Goal: Task Accomplishment & Management: Use online tool/utility

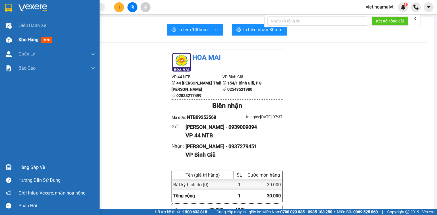
click at [26, 40] on span "Kho hàng" at bounding box center [28, 39] width 20 height 5
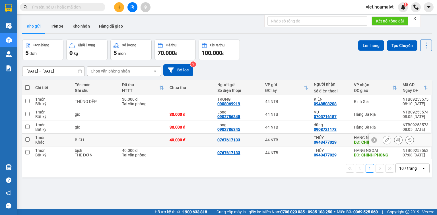
click at [134, 140] on td at bounding box center [143, 140] width 48 height 13
checkbox input "true"
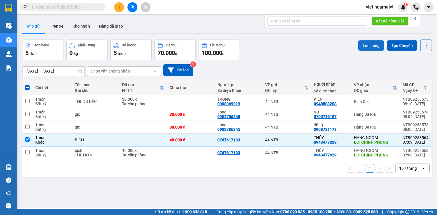
click at [367, 44] on button "Lên hàng" at bounding box center [371, 45] width 26 height 10
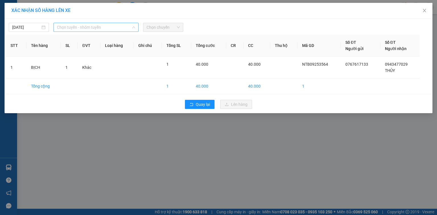
click at [65, 28] on span "Chọn tuyến - nhóm tuyến" at bounding box center [96, 27] width 78 height 9
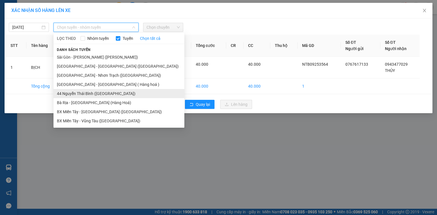
click at [78, 91] on li "44 Nguyễn Thái Bình ([GEOGRAPHIC_DATA])" at bounding box center [118, 93] width 131 height 9
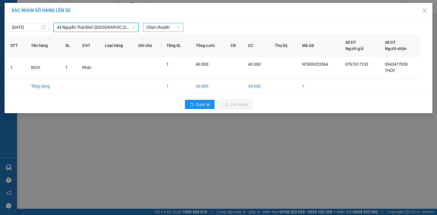
click at [154, 28] on span "Chọn chuyến" at bounding box center [162, 27] width 33 height 9
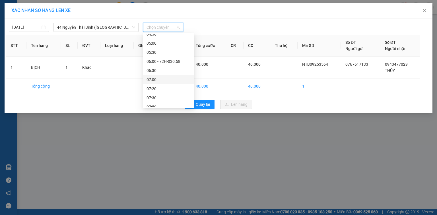
scroll to position [45, 0]
click at [159, 100] on div "08:20" at bounding box center [168, 102] width 44 height 6
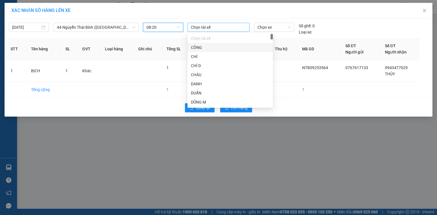
click at [208, 27] on div at bounding box center [218, 27] width 59 height 7
type input "huy"
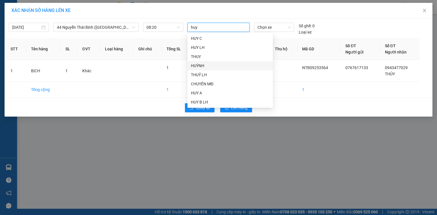
click at [208, 68] on div "HUỲNH" at bounding box center [230, 66] width 78 height 6
click at [265, 27] on span "Chọn xe" at bounding box center [273, 27] width 33 height 9
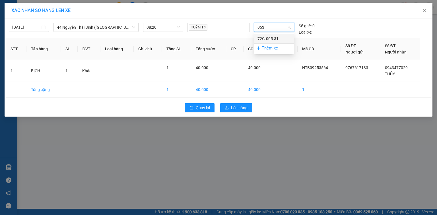
type input "0531"
click at [266, 38] on div "72G-005.31" at bounding box center [273, 39] width 33 height 6
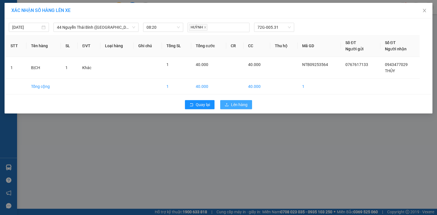
click at [243, 103] on span "Lên hàng" at bounding box center [239, 104] width 16 height 6
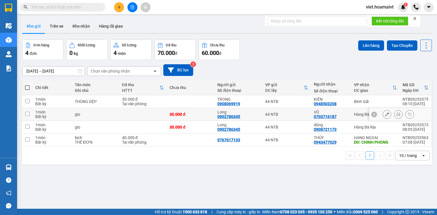
click at [194, 115] on div "30.000 đ" at bounding box center [190, 114] width 42 height 5
checkbox input "true"
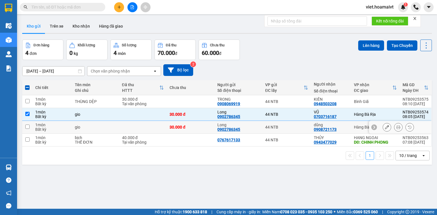
click at [198, 128] on div "30.000 đ" at bounding box center [190, 127] width 42 height 5
checkbox input "true"
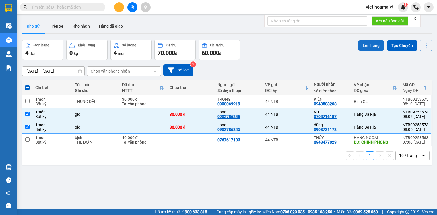
click at [361, 45] on button "Lên hàng" at bounding box center [371, 45] width 26 height 10
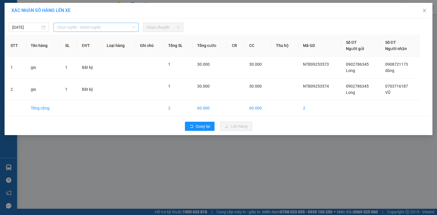
click at [73, 26] on span "Chọn tuyến - nhóm tuyến" at bounding box center [96, 27] width 78 height 9
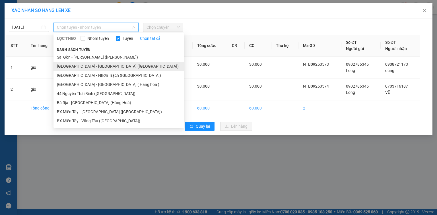
click at [84, 66] on li "[GEOGRAPHIC_DATA] - [GEOGRAPHIC_DATA] ([GEOGRAPHIC_DATA])" at bounding box center [118, 66] width 131 height 9
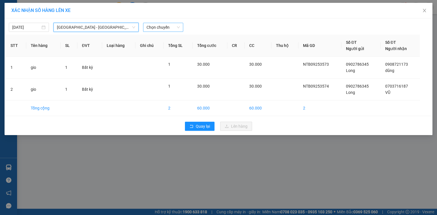
click at [166, 30] on span "Chọn chuyến" at bounding box center [162, 27] width 33 height 9
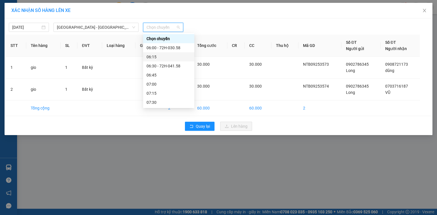
scroll to position [23, 0]
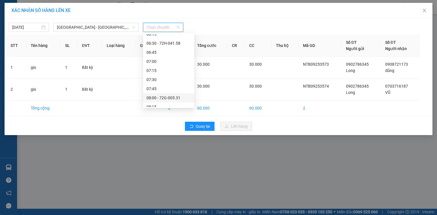
click at [173, 99] on div "08:00 - 72G-005.31" at bounding box center [168, 98] width 44 height 6
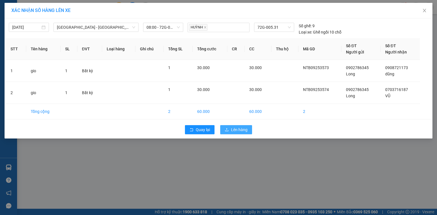
click at [231, 128] on span "Lên hàng" at bounding box center [239, 129] width 16 height 6
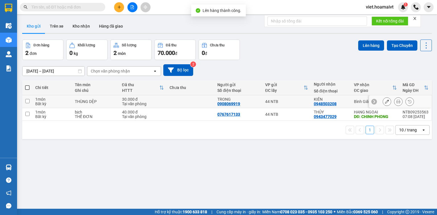
click at [191, 101] on td at bounding box center [191, 101] width 48 height 13
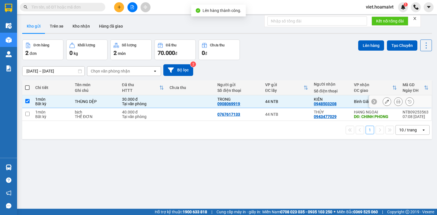
checkbox input "true"
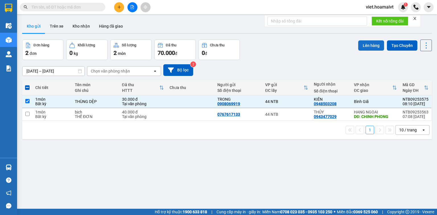
click at [363, 46] on button "Lên hàng" at bounding box center [371, 45] width 26 height 10
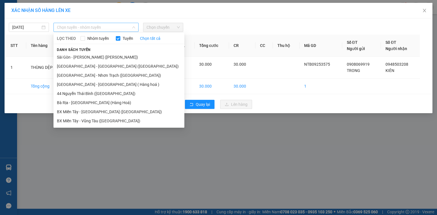
click at [70, 27] on span "Chọn tuyến - nhóm tuyến" at bounding box center [96, 27] width 78 height 9
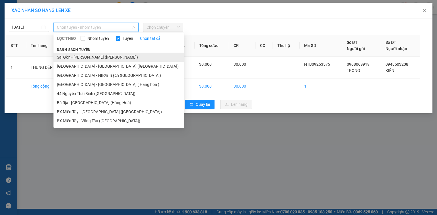
drag, startPoint x: 84, startPoint y: 56, endPoint x: 119, endPoint y: 43, distance: 37.2
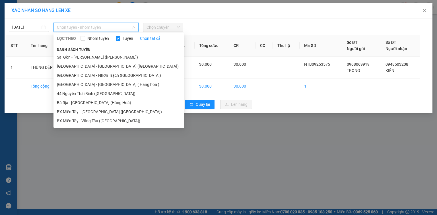
click at [85, 56] on li "Sài Gòn - [PERSON_NAME] ([PERSON_NAME])" at bounding box center [118, 57] width 131 height 9
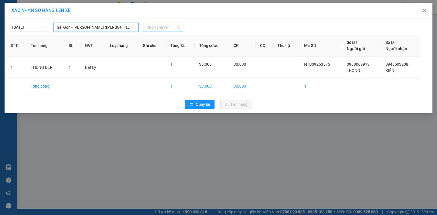
click at [157, 28] on span "Chọn chuyến" at bounding box center [162, 27] width 33 height 9
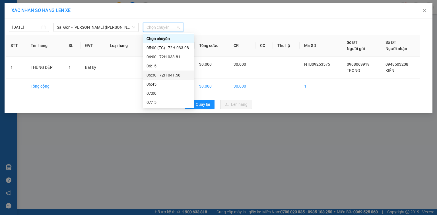
scroll to position [23, 0]
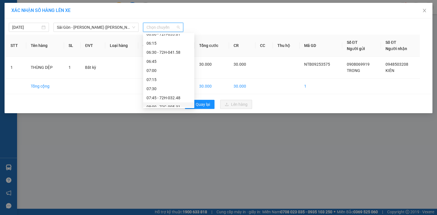
click at [173, 105] on div "08:00 - 72G-005.31" at bounding box center [168, 107] width 44 height 6
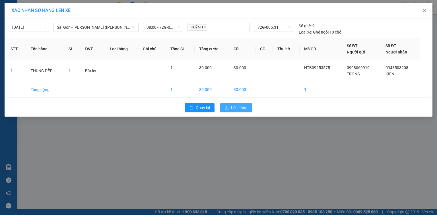
click at [232, 109] on span "Lên hàng" at bounding box center [239, 108] width 16 height 6
